Goal: Find specific page/section: Find specific page/section

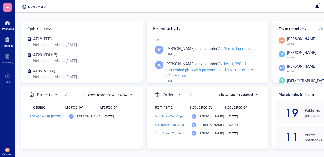
click at [10, 43] on div at bounding box center [7, 40] width 12 height 8
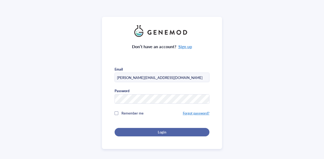
click at [145, 131] on div "Login" at bounding box center [162, 132] width 78 height 5
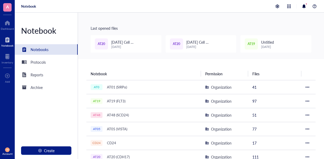
click at [96, 44] on span "AT20" at bounding box center [101, 43] width 13 height 11
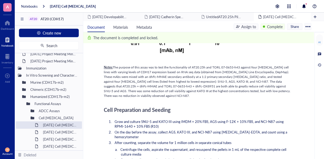
scroll to position [474, 0]
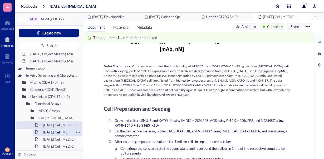
click at [66, 132] on div "[DATE] Cell [MEDICAL_DATA]" at bounding box center [57, 131] width 33 height 7
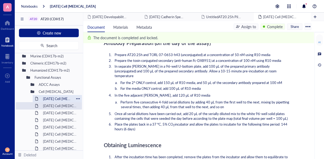
scroll to position [79, 0]
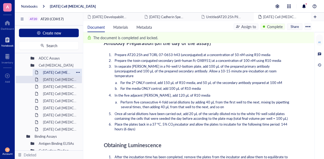
click at [57, 74] on div "[DATE] Cell [MEDICAL_DATA]" at bounding box center [57, 72] width 33 height 7
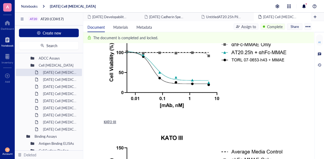
scroll to position [105, 0]
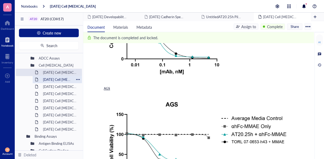
click at [62, 79] on div "[DATE] Cell [MEDICAL_DATA]" at bounding box center [57, 79] width 33 height 7
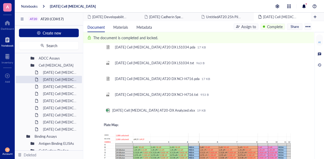
scroll to position [737, 0]
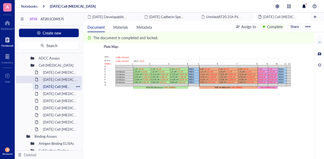
click at [62, 87] on div "[DATE] Cell [MEDICAL_DATA]" at bounding box center [57, 86] width 33 height 7
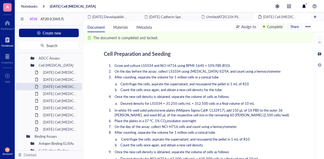
scroll to position [316, 0]
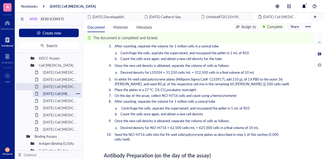
click at [66, 94] on div "[DATE] Cell [MEDICAL_DATA]" at bounding box center [57, 93] width 33 height 7
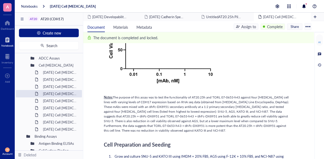
scroll to position [421, 0]
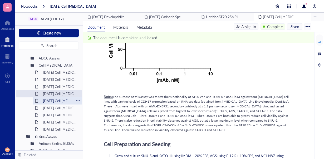
click at [63, 103] on div "[DATE] Cell [MEDICAL_DATA]" at bounding box center [57, 100] width 33 height 7
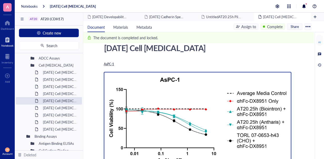
scroll to position [26, 0]
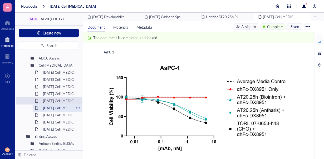
click at [59, 106] on div "[DATE] Cell [MEDICAL_DATA]" at bounding box center [57, 107] width 33 height 7
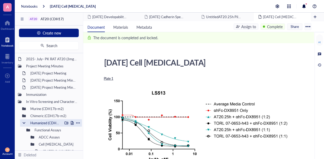
click at [25, 122] on div at bounding box center [24, 123] width 4 height 4
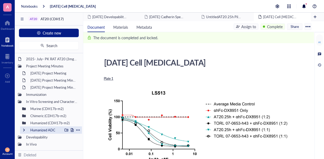
click at [25, 129] on div at bounding box center [24, 130] width 4 height 4
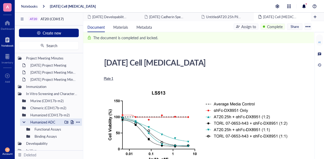
scroll to position [12, 0]
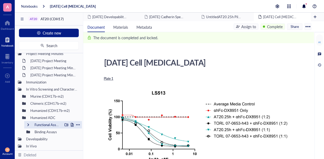
click at [54, 122] on div "Functional Assays" at bounding box center [47, 124] width 30 height 7
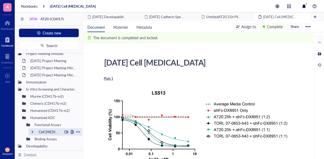
click at [46, 134] on div "Cell [MEDICAL_DATA]" at bounding box center [49, 131] width 26 height 7
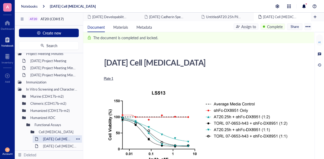
click at [48, 138] on div "[DATE] Cell [MEDICAL_DATA]" at bounding box center [57, 138] width 33 height 7
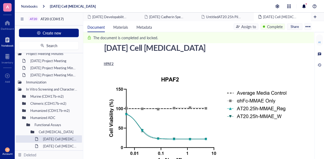
scroll to position [26, 0]
